Goal: Find specific page/section: Find specific page/section

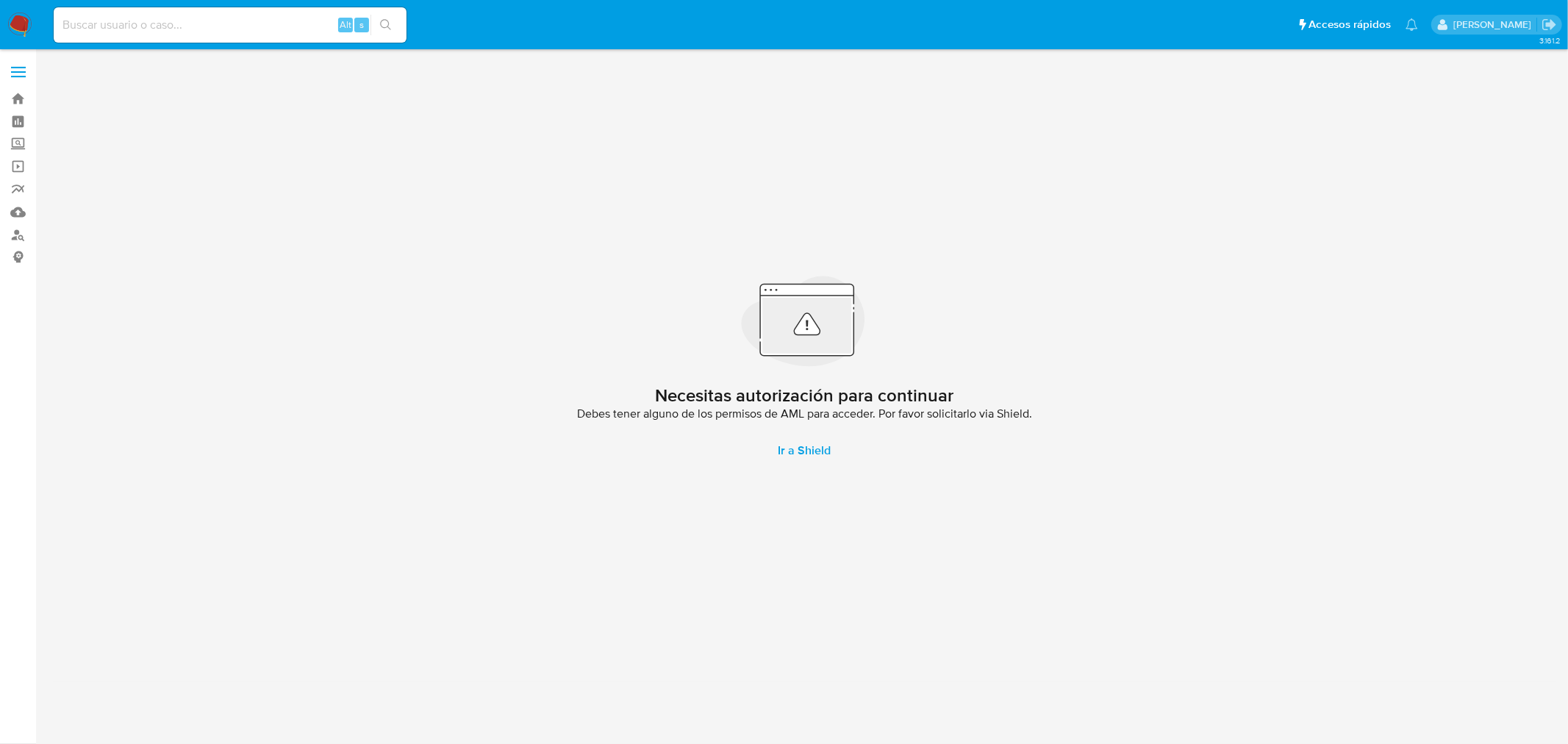
click at [179, 25] on input at bounding box center [230, 25] width 352 height 19
paste input "655762973"
type input "655762973"
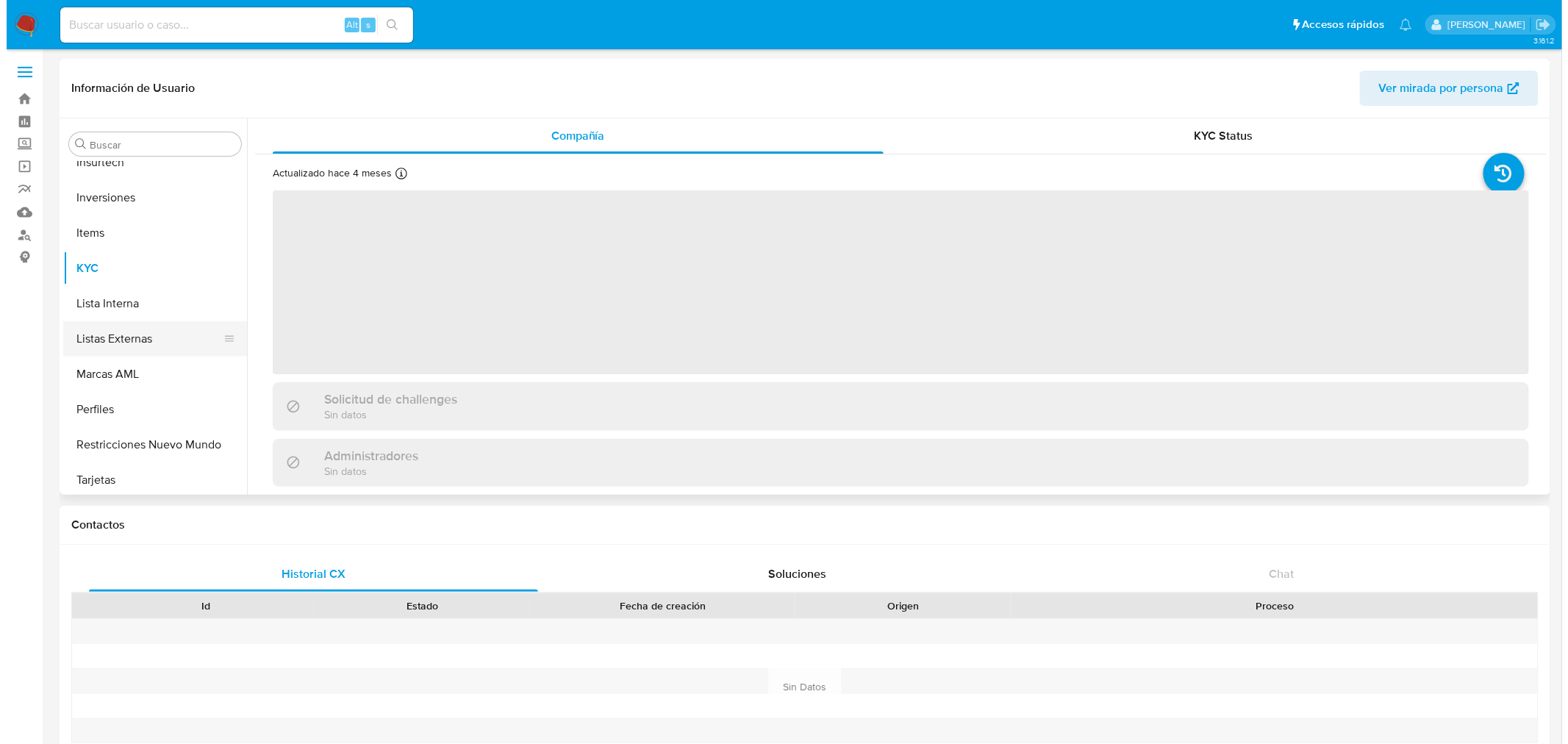
scroll to position [761, 0]
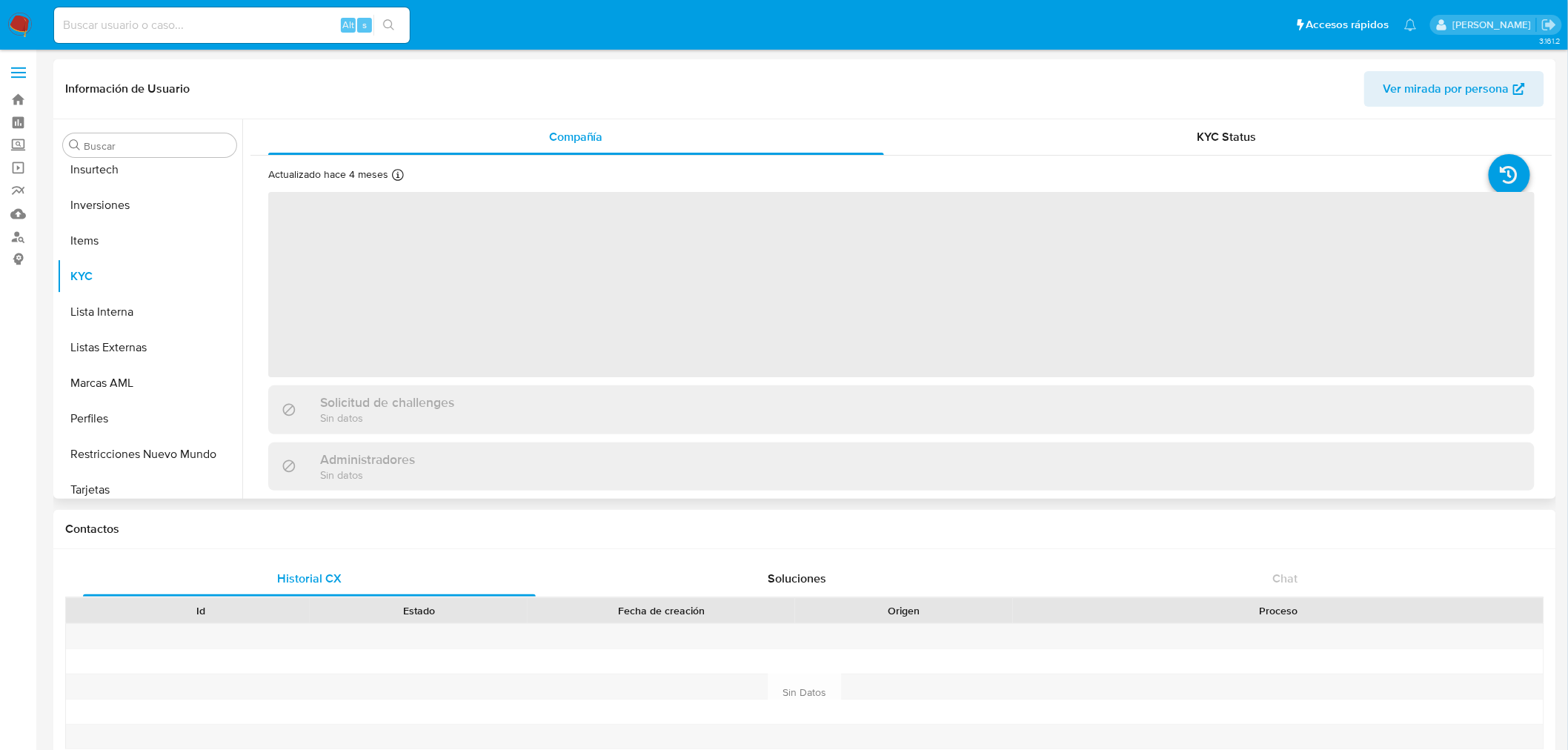
scroll to position [767, 0]
select select "10"
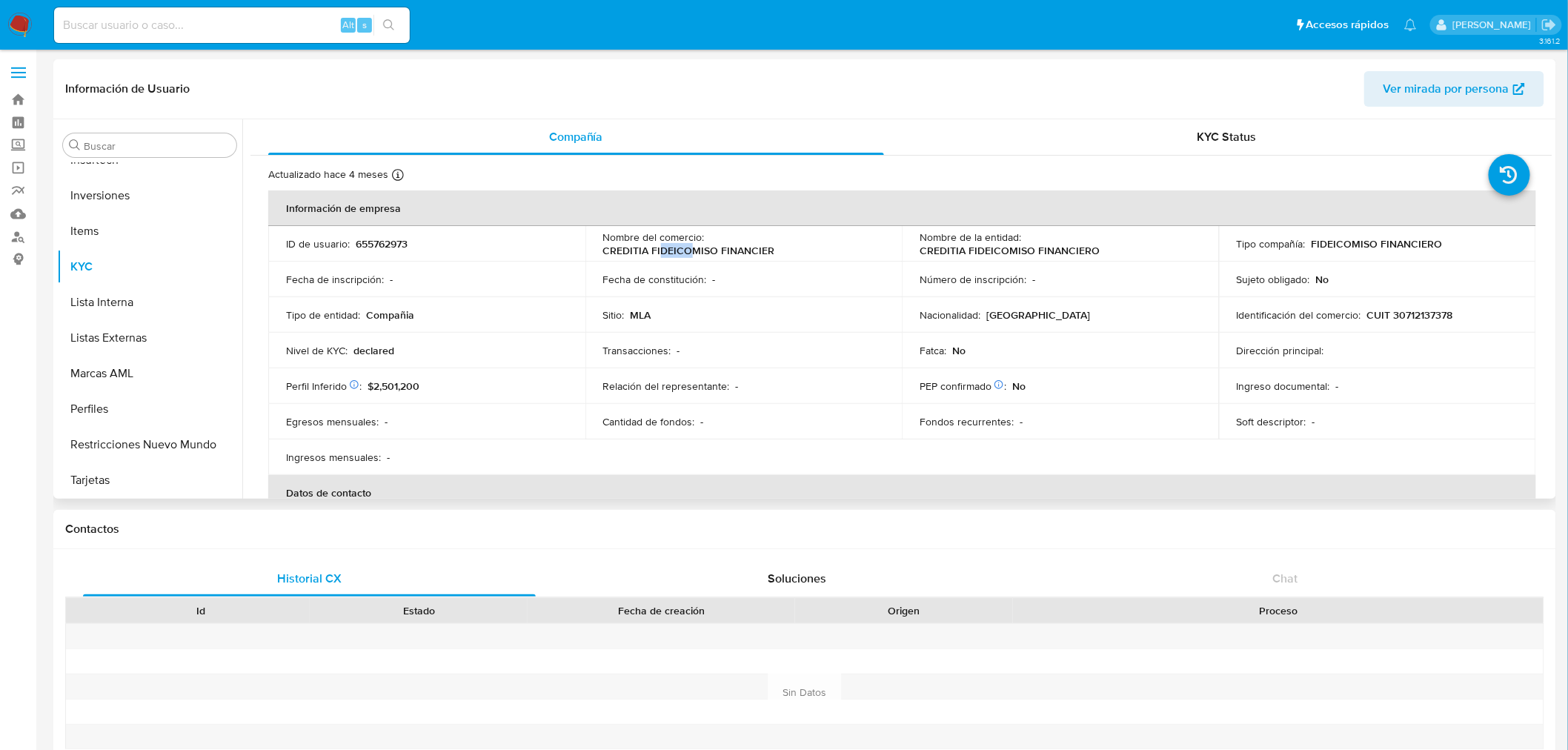
drag, startPoint x: 658, startPoint y: 255, endPoint x: 742, endPoint y: 252, distance: 84.1
click at [660, 255] on p "CREDITIA FIDEICOMISO FINANCIER" at bounding box center [690, 250] width 172 height 14
click at [743, 252] on p "CREDITIA FIDEICOMISO FINANCIER" at bounding box center [690, 250] width 172 height 14
click at [132, 364] on button "Documentación" at bounding box center [143, 368] width 173 height 36
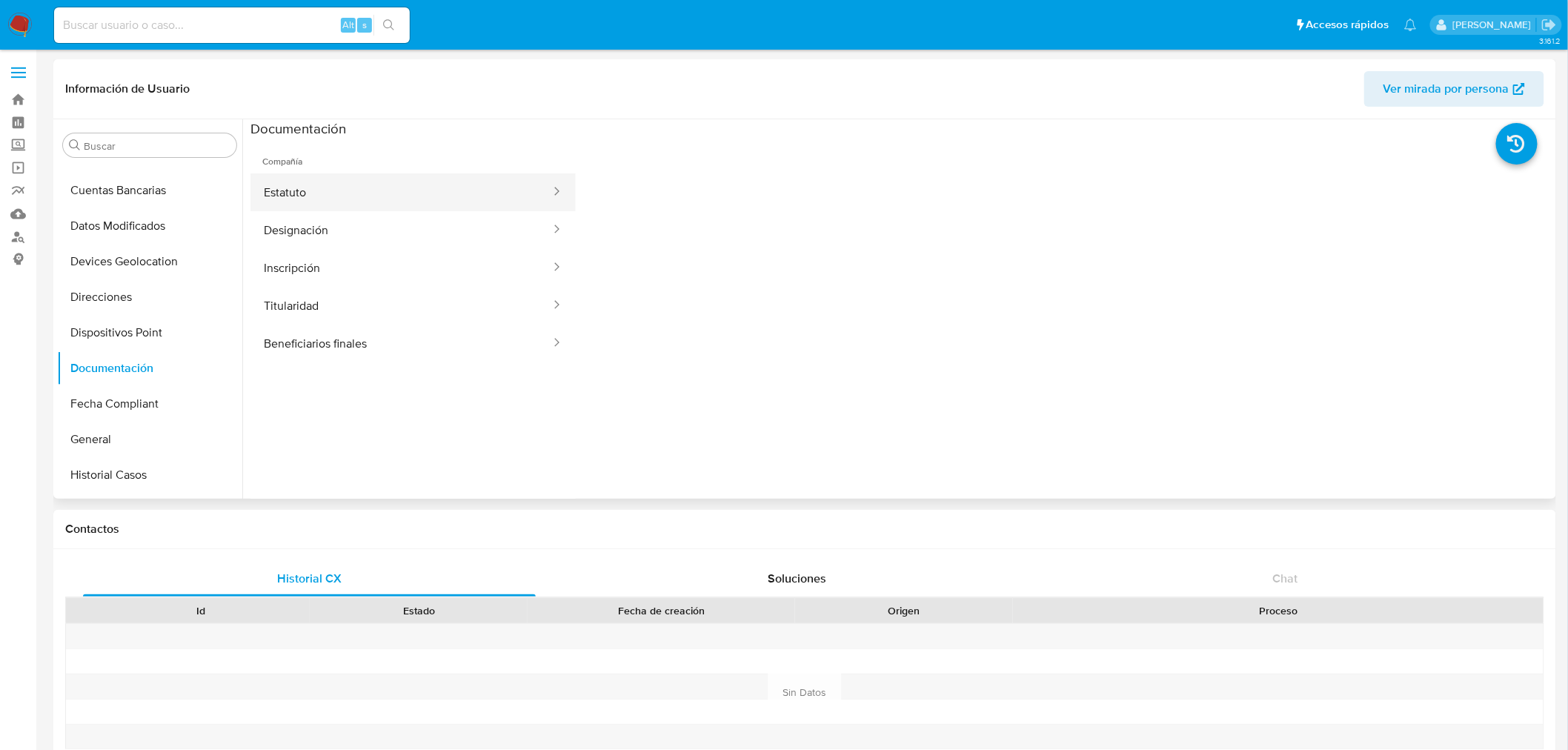
click at [348, 205] on button "Estatuto" at bounding box center [401, 191] width 301 height 38
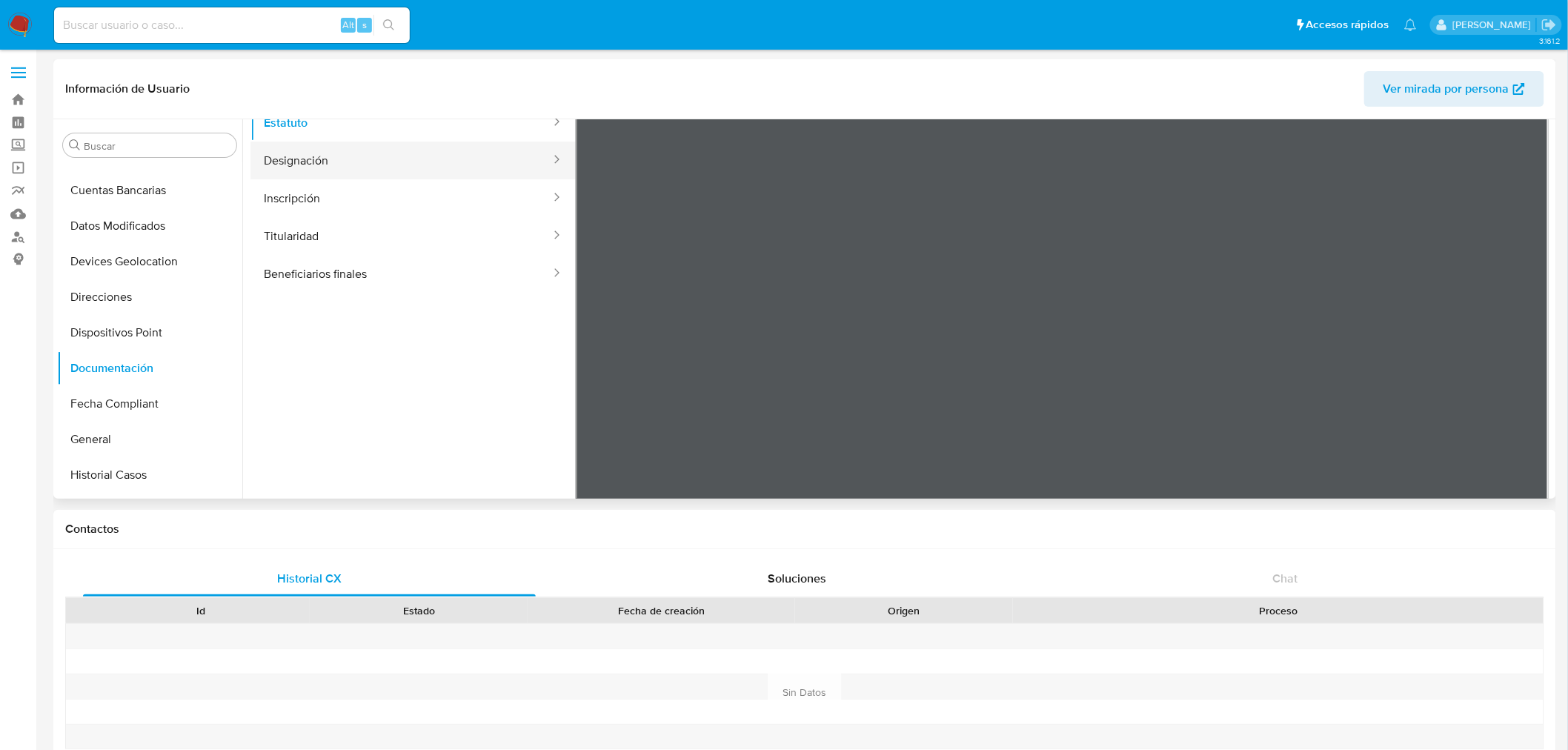
scroll to position [0, 0]
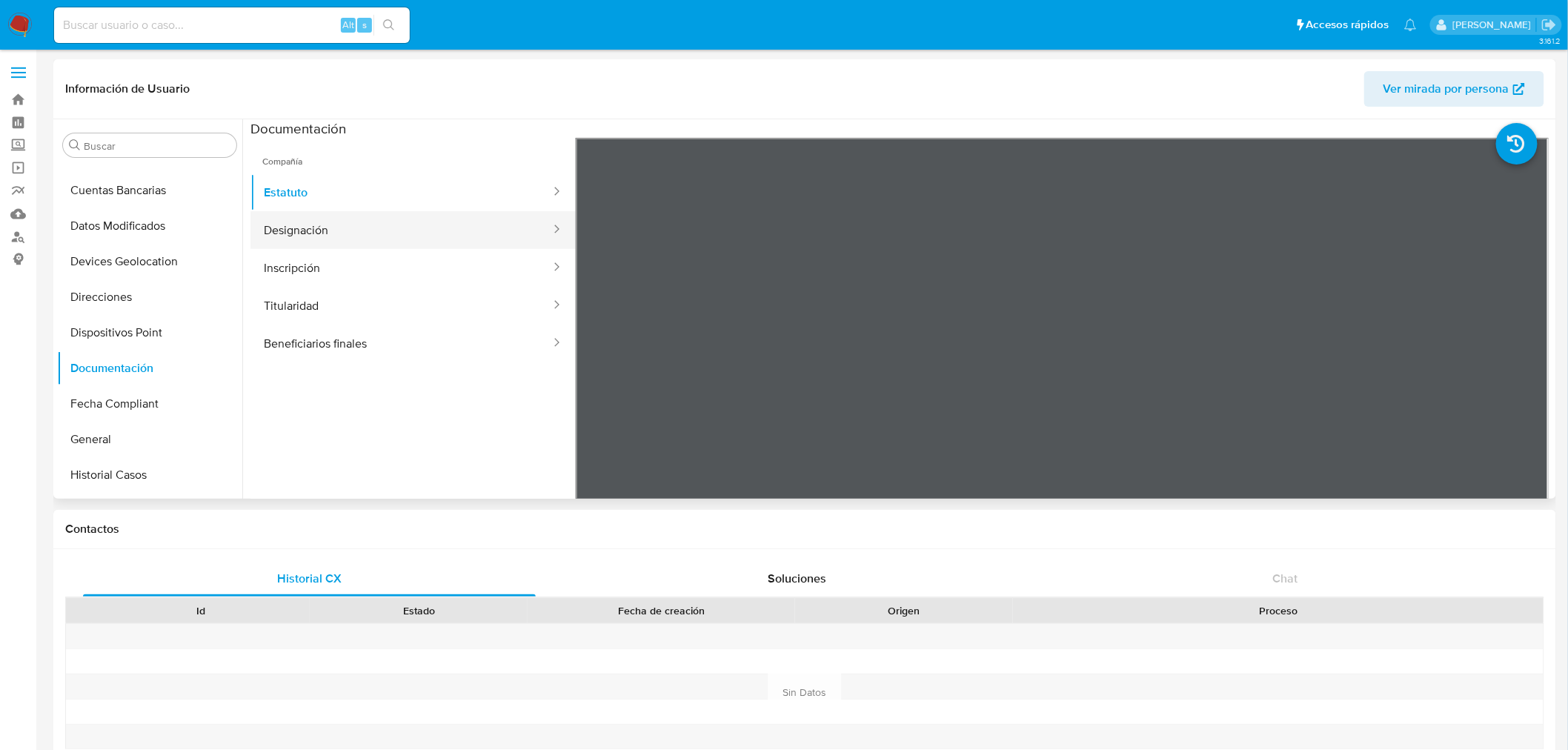
click at [328, 235] on button "Designación" at bounding box center [401, 230] width 301 height 38
click at [332, 215] on button "Designación" at bounding box center [401, 230] width 301 height 38
click at [335, 257] on button "Inscripción" at bounding box center [401, 267] width 301 height 38
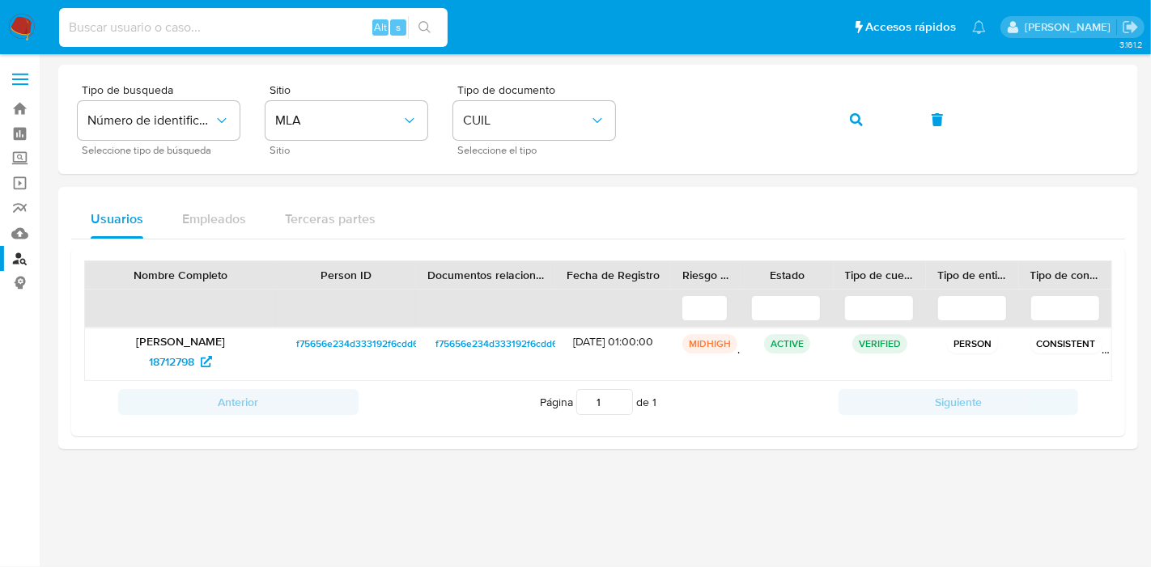
click at [263, 25] on input at bounding box center [253, 27] width 388 height 21
paste input "18712798"
type input "18712798"
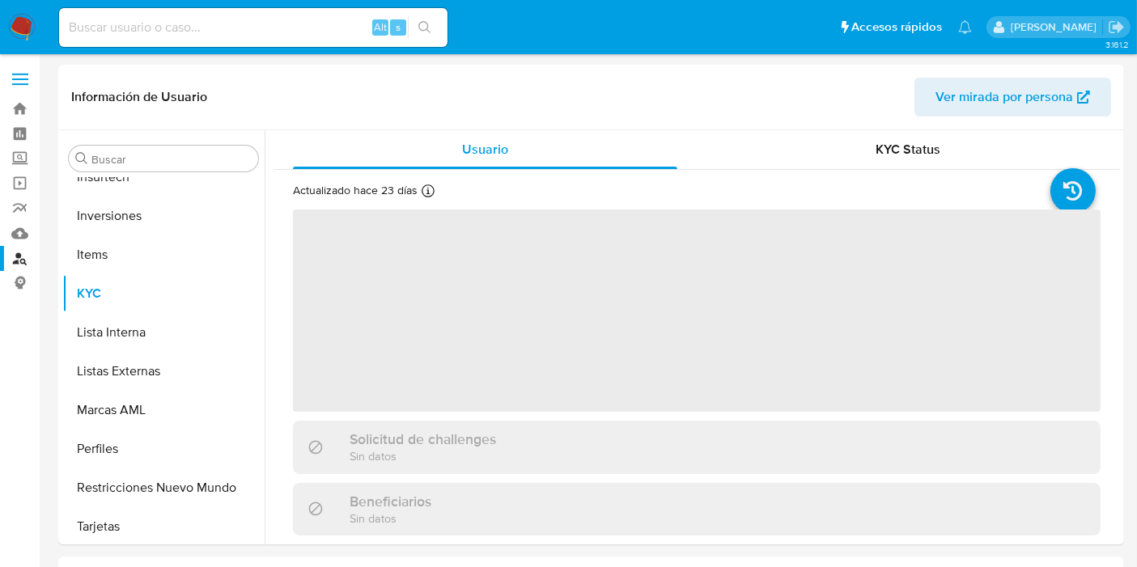
scroll to position [838, 0]
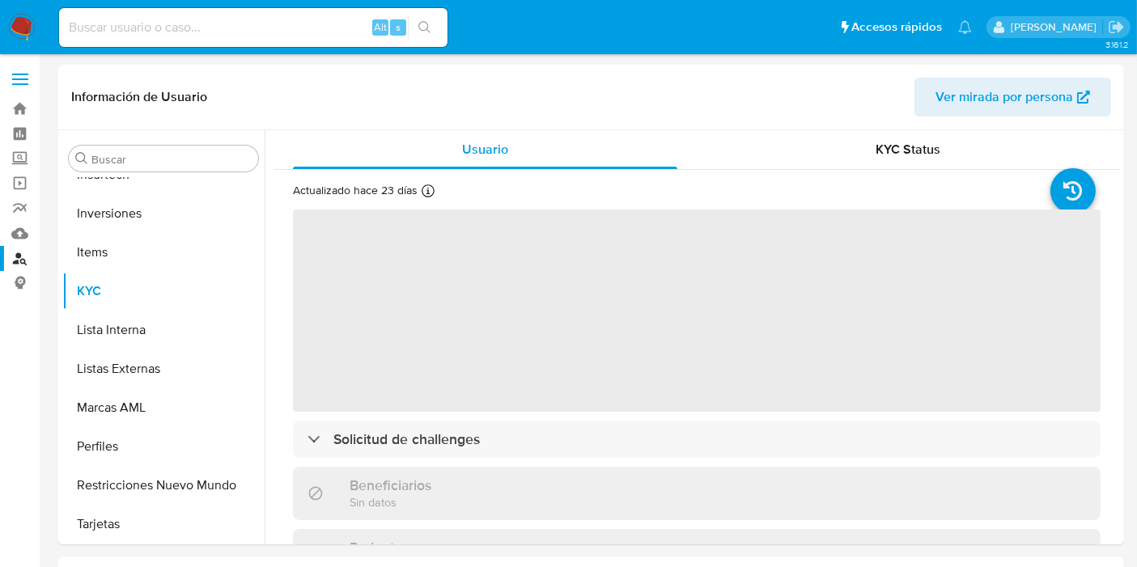
select select "10"
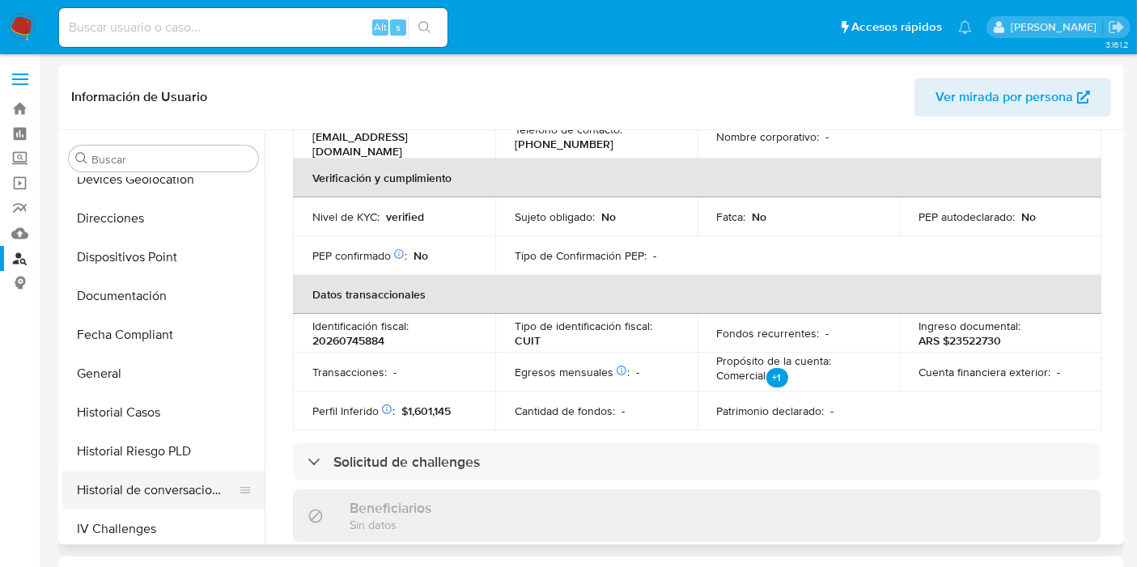
scroll to position [405, 0]
click at [129, 307] on button "Documentación" at bounding box center [156, 297] width 189 height 39
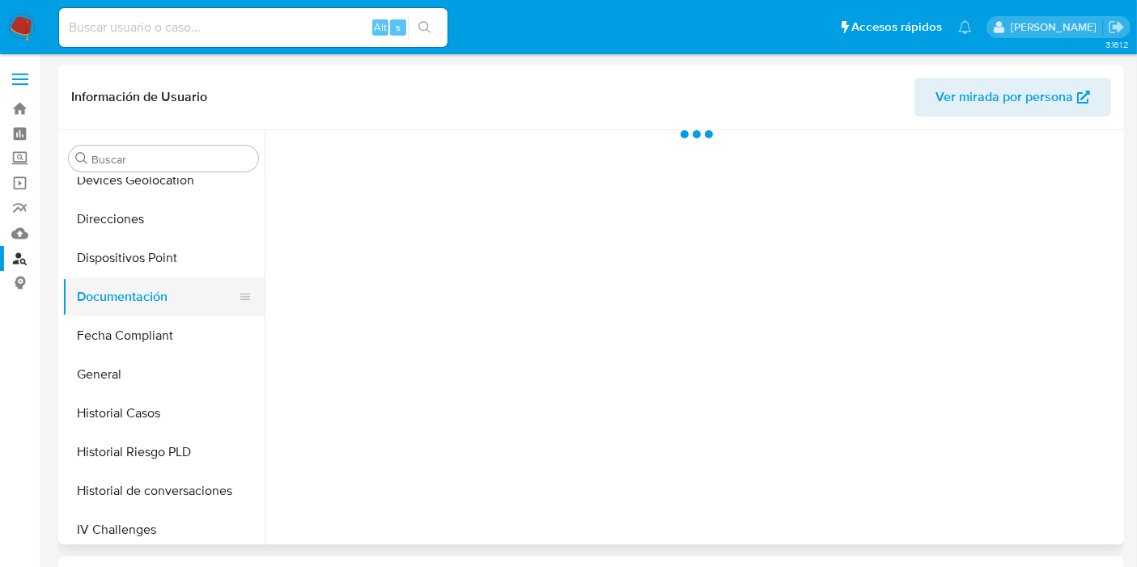
scroll to position [0, 0]
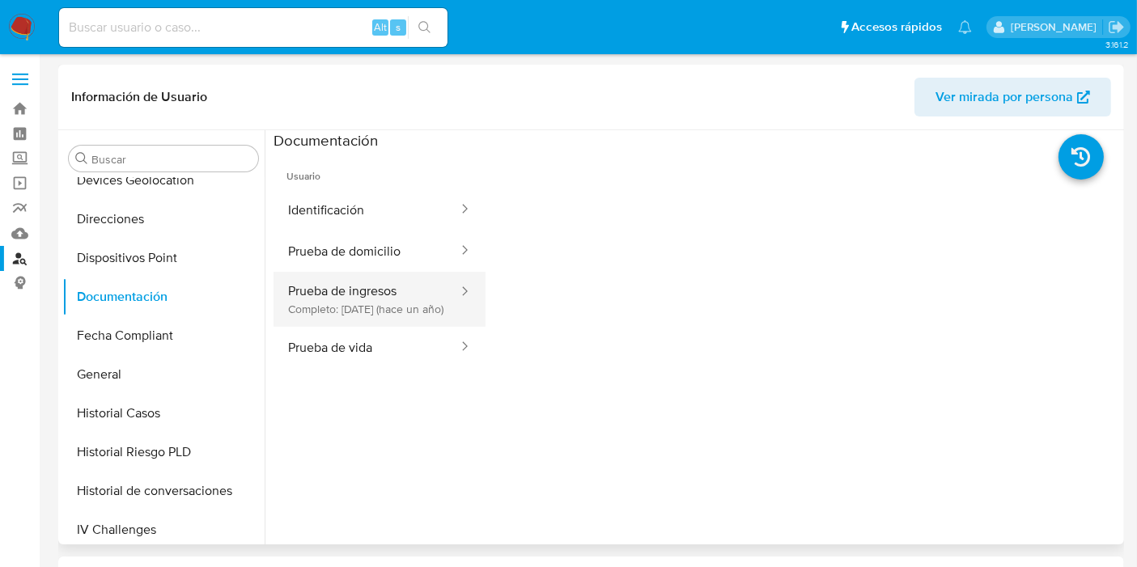
click at [386, 304] on button "Prueba de ingresos Completo: 29/10/2024 (hace un año)" at bounding box center [367, 299] width 186 height 55
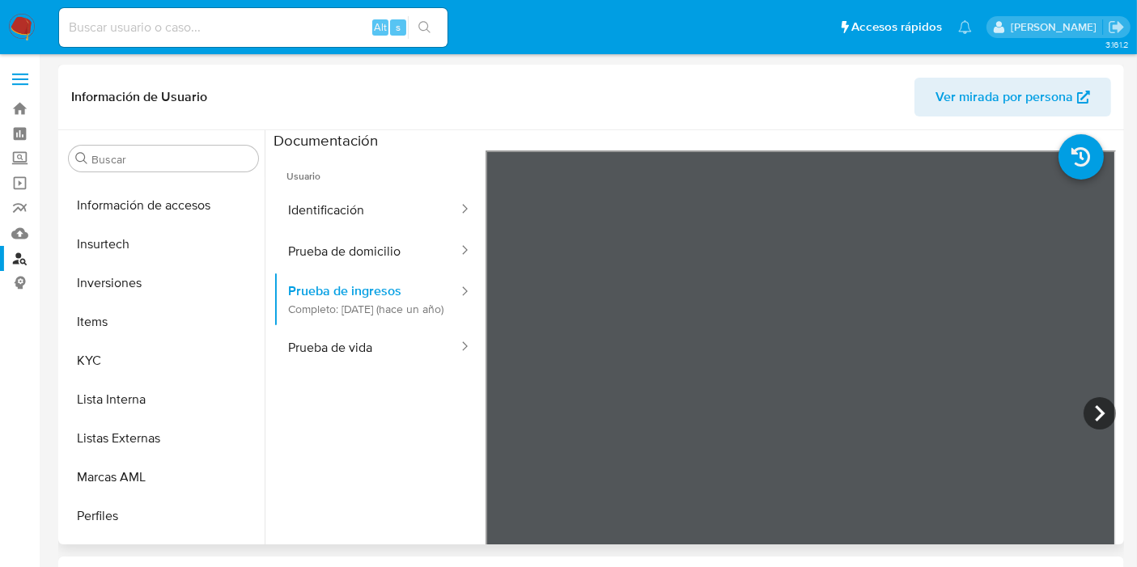
scroll to position [826, 0]
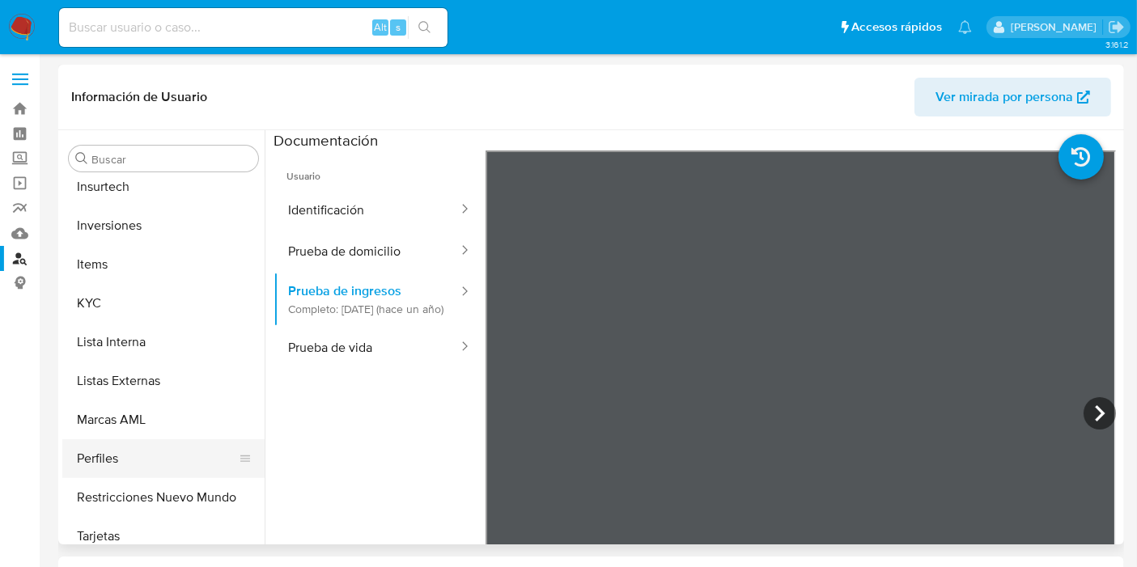
click at [138, 461] on button "Perfiles" at bounding box center [156, 458] width 189 height 39
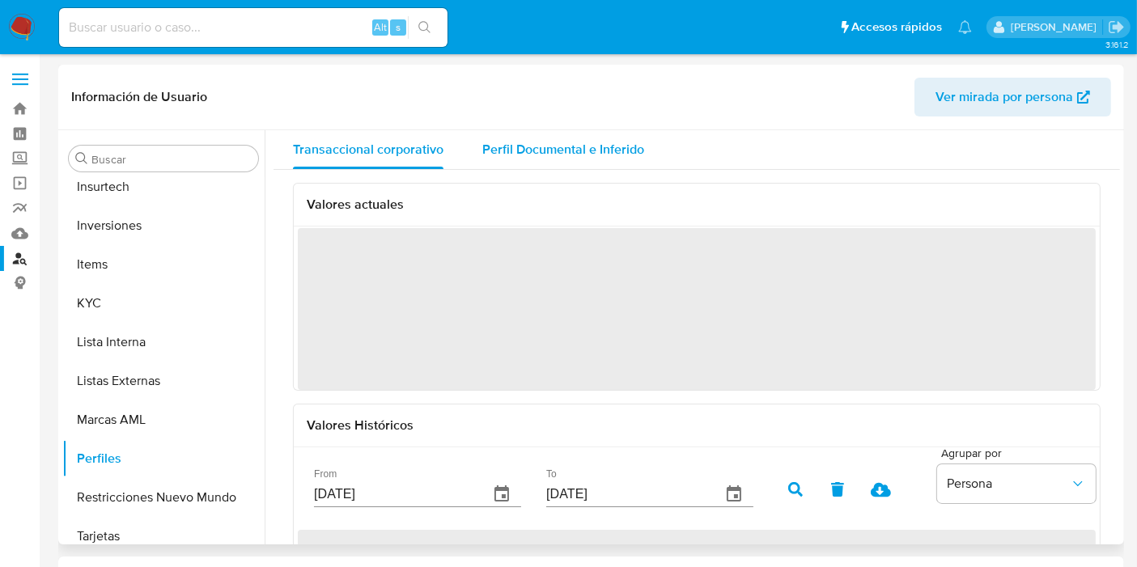
click at [630, 155] on span "Perfil Documental e Inferido" at bounding box center [563, 149] width 162 height 19
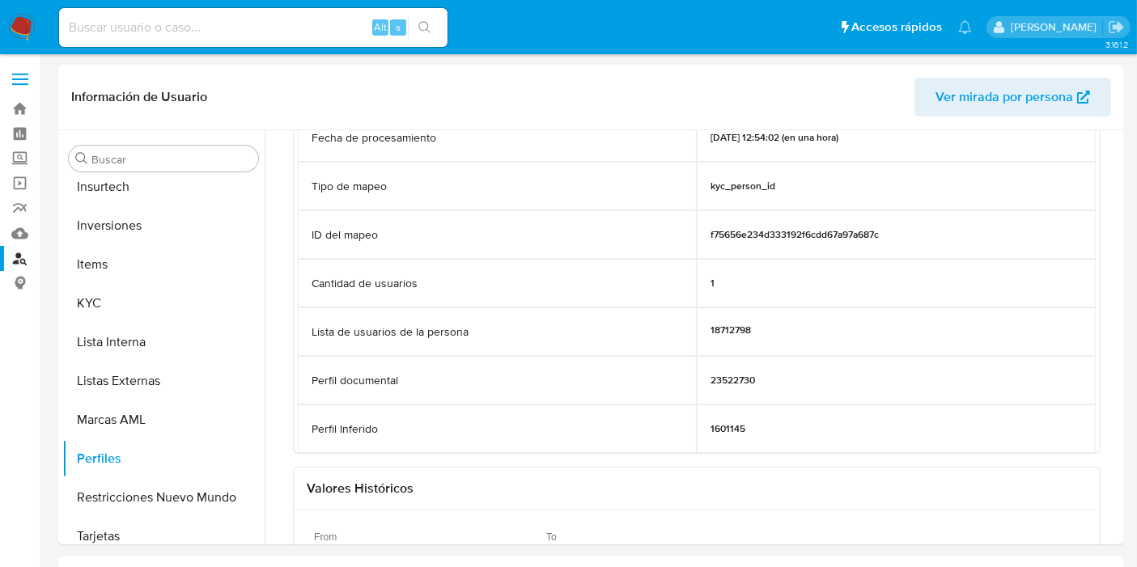
scroll to position [114, 0]
click at [723, 380] on p "23522730" at bounding box center [733, 379] width 45 height 13
click at [748, 384] on p "23522730" at bounding box center [733, 379] width 45 height 13
drag, startPoint x: 756, startPoint y: 379, endPoint x: 736, endPoint y: 380, distance: 20.3
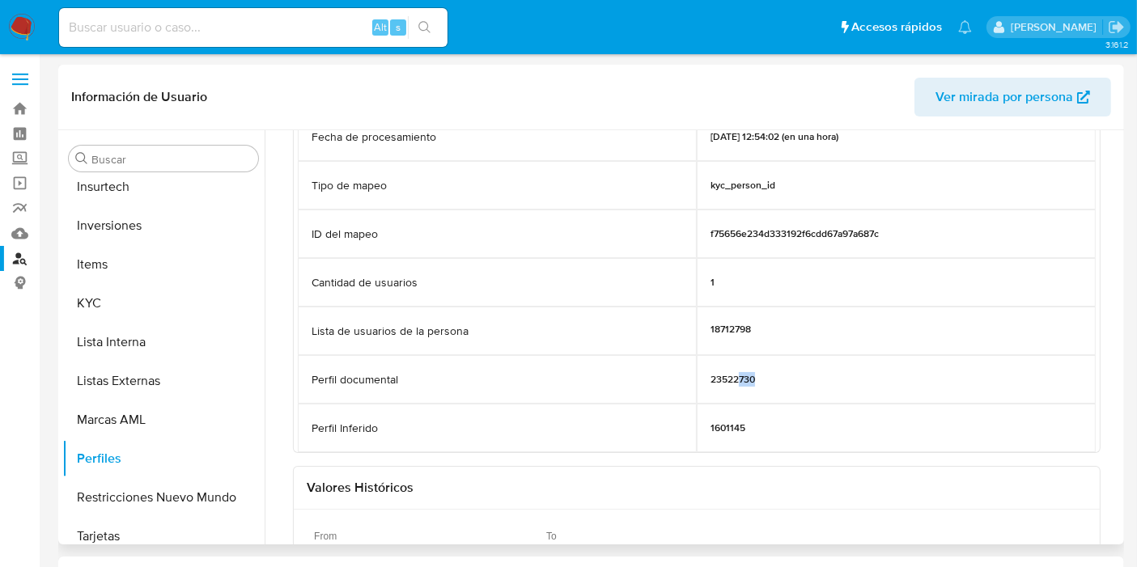
click at [736, 380] on div "23522730" at bounding box center [896, 379] width 399 height 49
click at [726, 382] on p "23522730" at bounding box center [733, 379] width 45 height 13
drag, startPoint x: 732, startPoint y: 381, endPoint x: 718, endPoint y: 381, distance: 14.6
click at [718, 381] on p "23522730" at bounding box center [733, 379] width 45 height 13
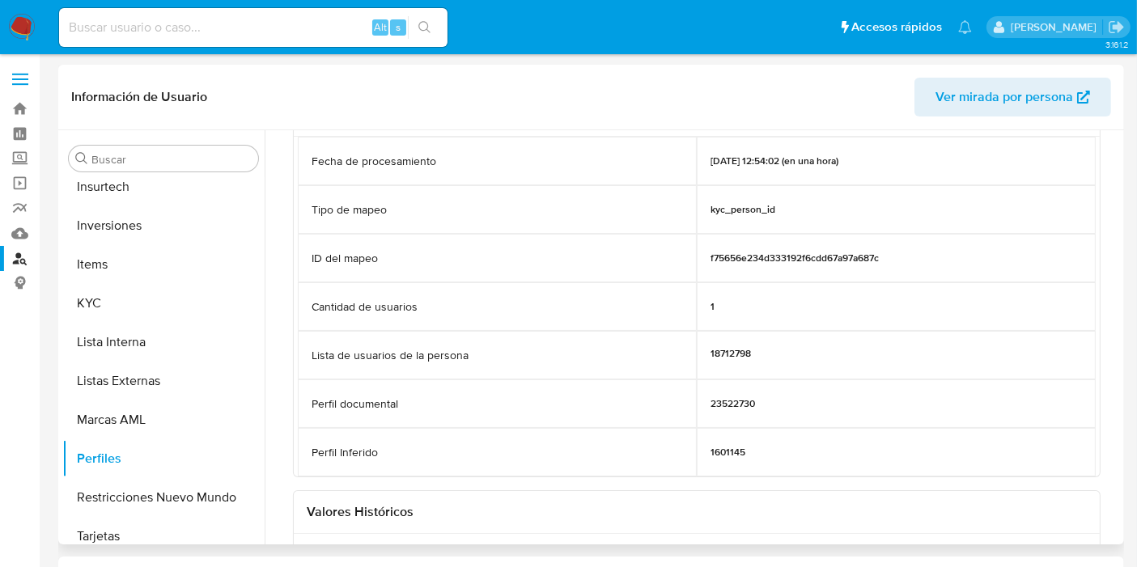
scroll to position [91, 0]
drag, startPoint x: 755, startPoint y: 402, endPoint x: 709, endPoint y: 405, distance: 46.2
click at [709, 405] on div "23522730" at bounding box center [896, 403] width 399 height 49
click at [552, 142] on div "Fecha de procesamiento" at bounding box center [497, 160] width 399 height 49
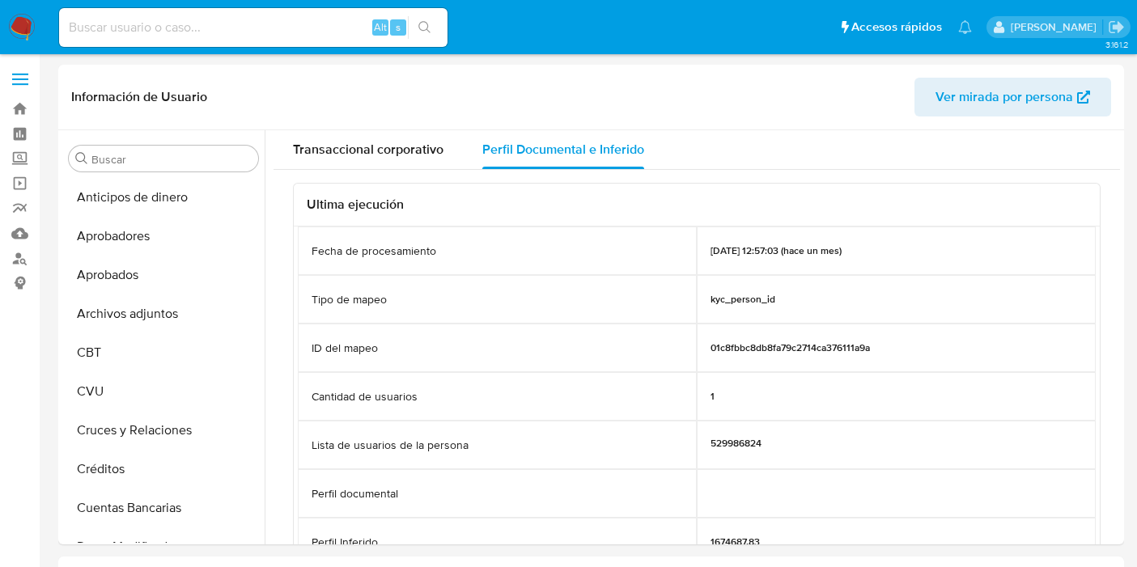
select select "10"
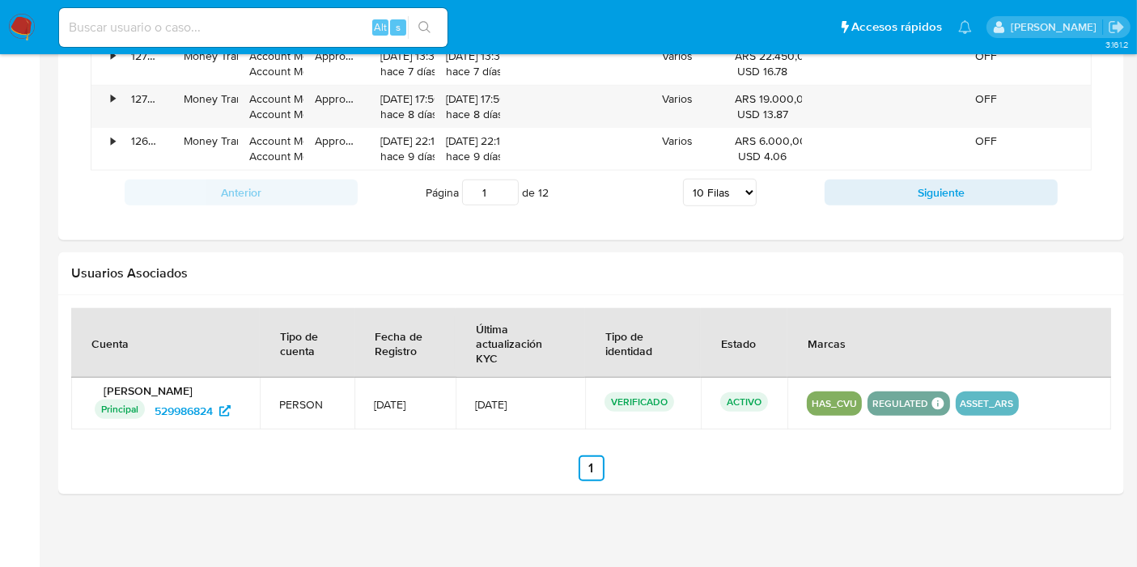
scroll to position [537, 0]
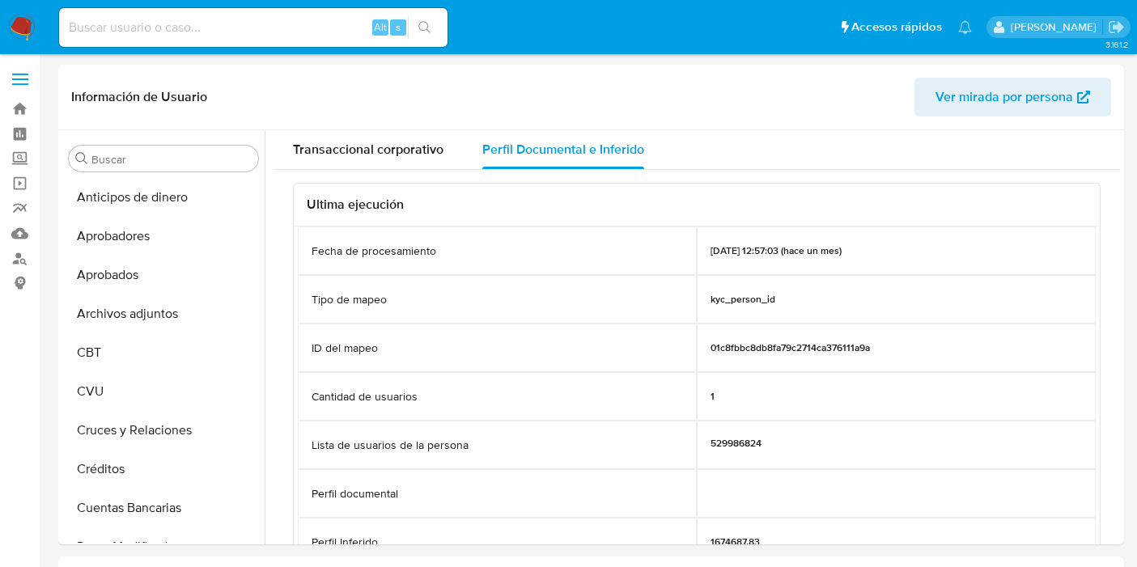
select select "10"
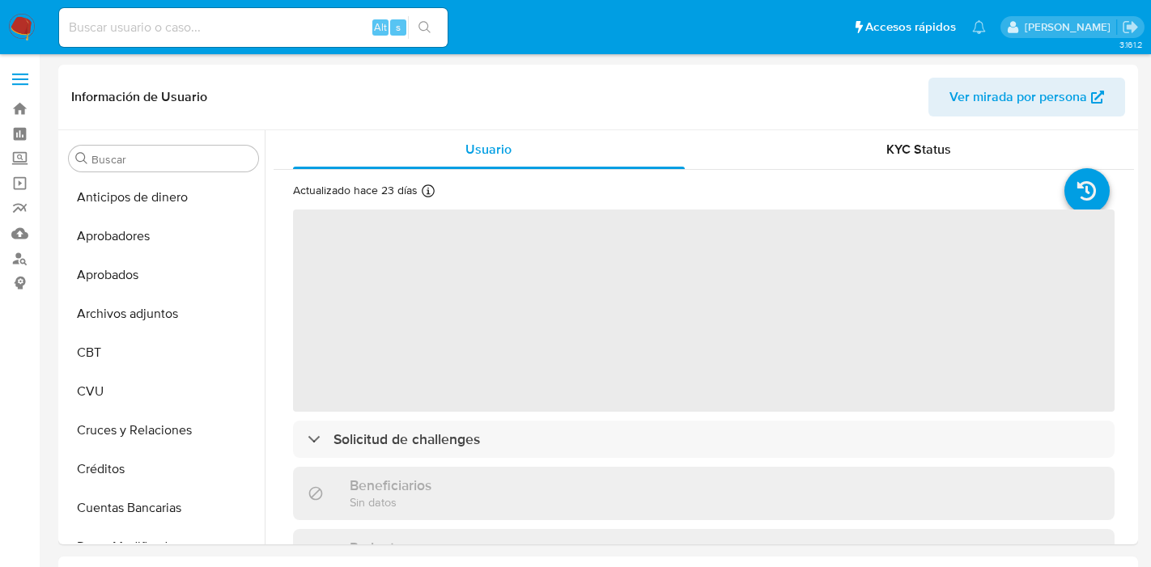
select select "10"
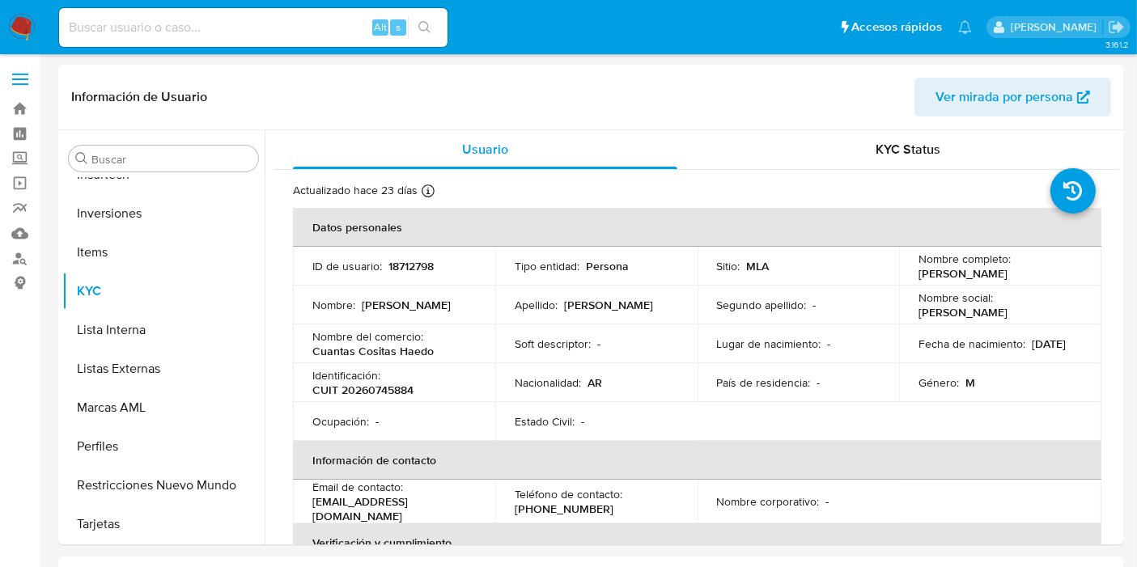
scroll to position [91, 0]
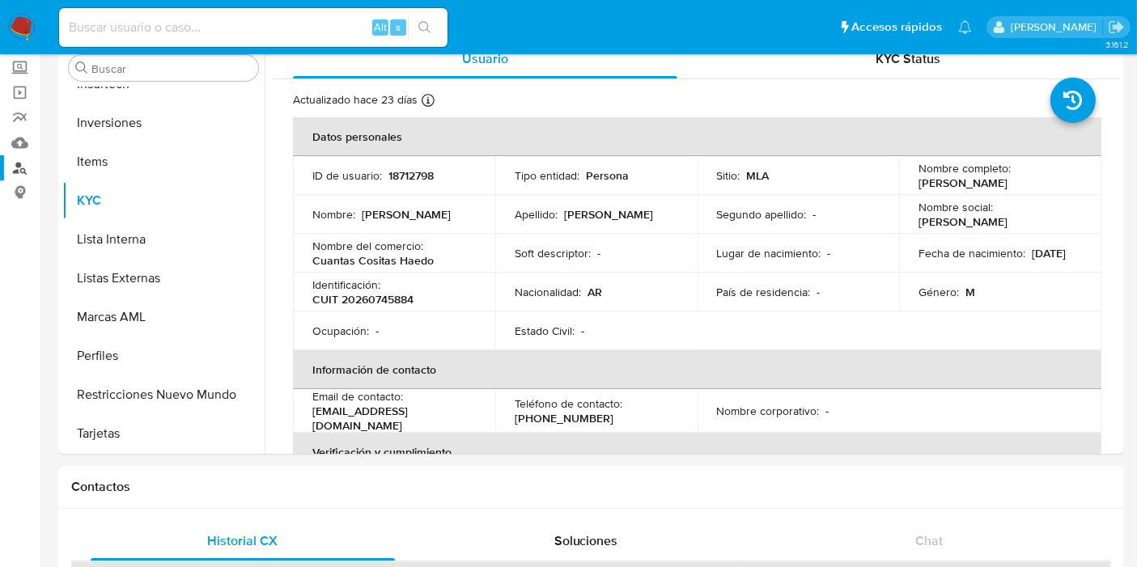
click at [25, 172] on link "Buscador de personas" at bounding box center [96, 167] width 193 height 25
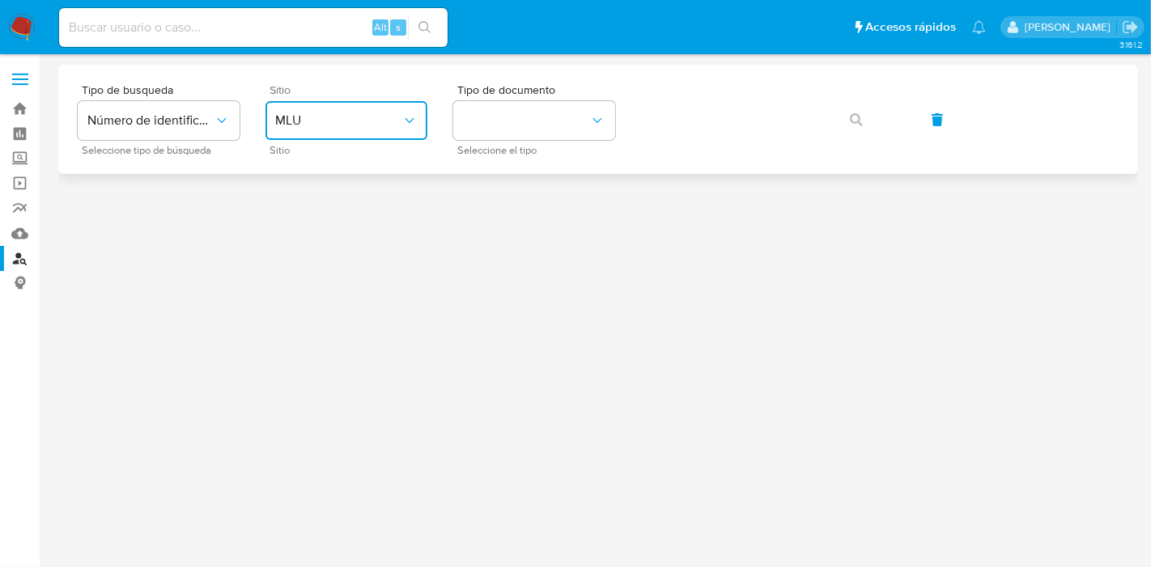
click at [357, 116] on span "MLU" at bounding box center [338, 120] width 126 height 16
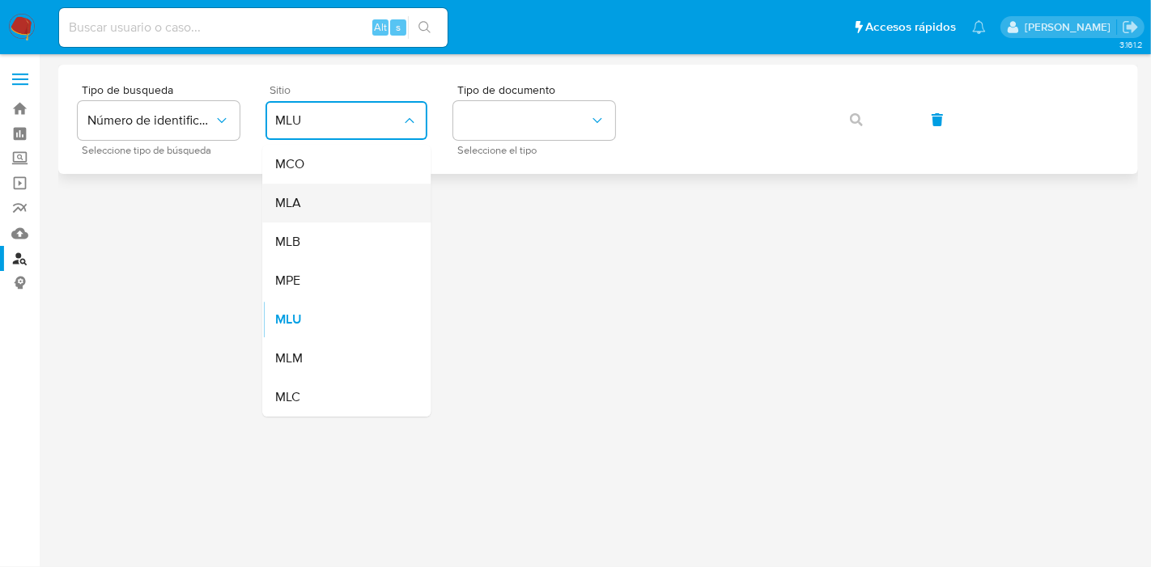
click at [336, 196] on div "MLA" at bounding box center [341, 203] width 133 height 39
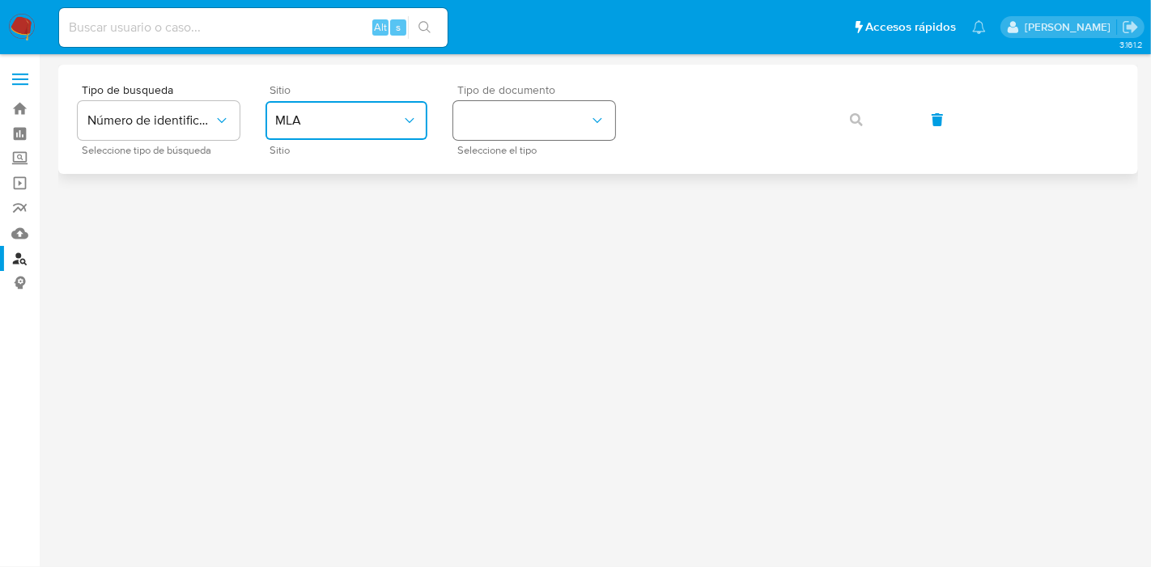
click at [547, 115] on button "identificationType" at bounding box center [534, 120] width 162 height 39
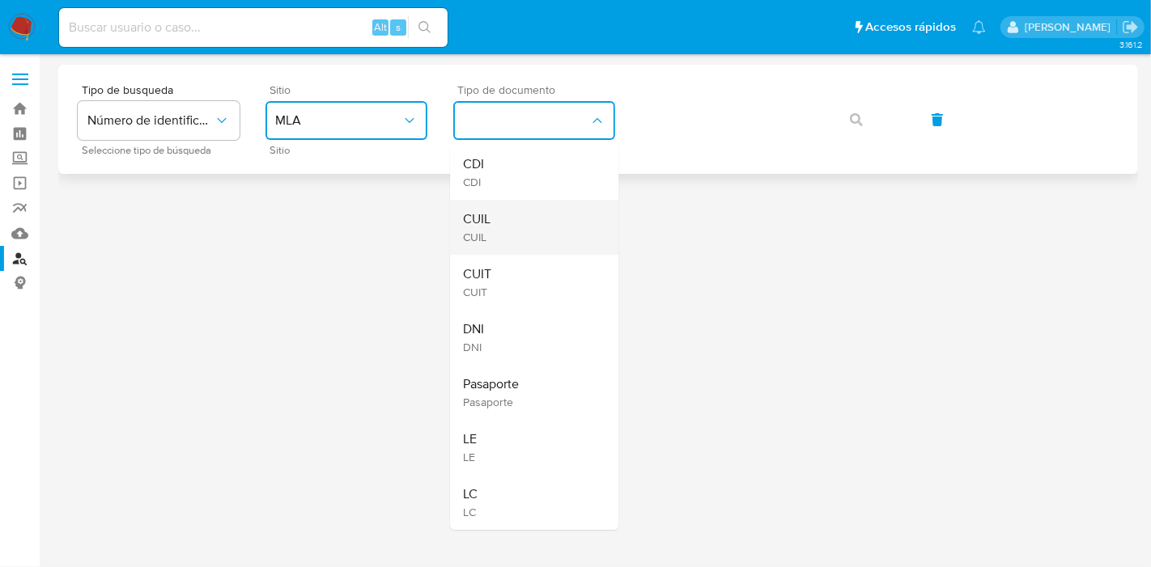
click at [543, 235] on div "CUIL CUIL" at bounding box center [529, 227] width 133 height 55
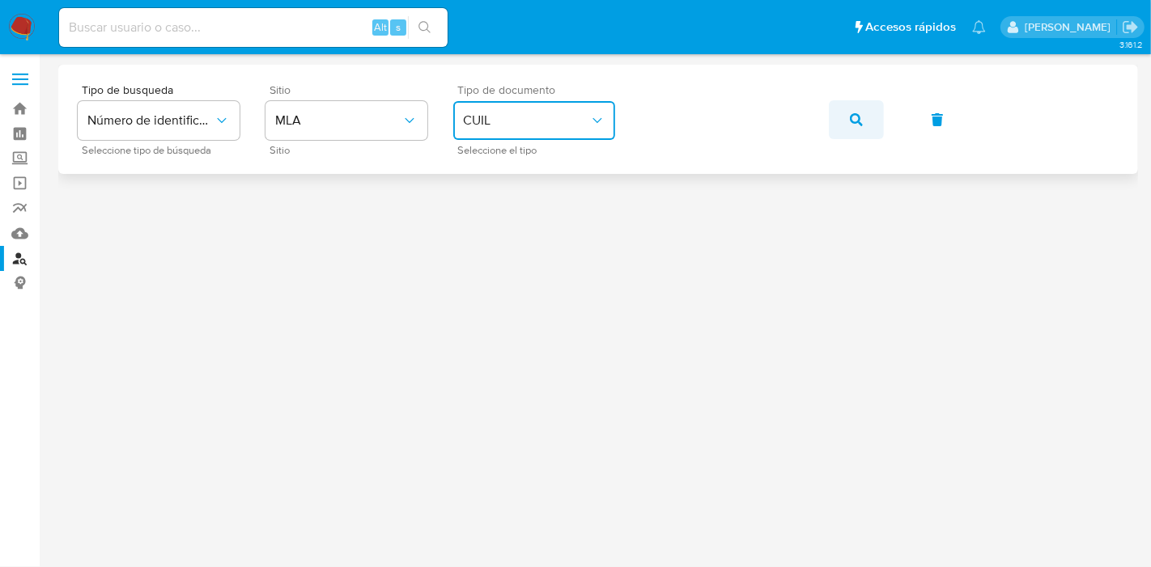
click at [852, 112] on span "button" at bounding box center [856, 120] width 13 height 36
